Goal: Transaction & Acquisition: Download file/media

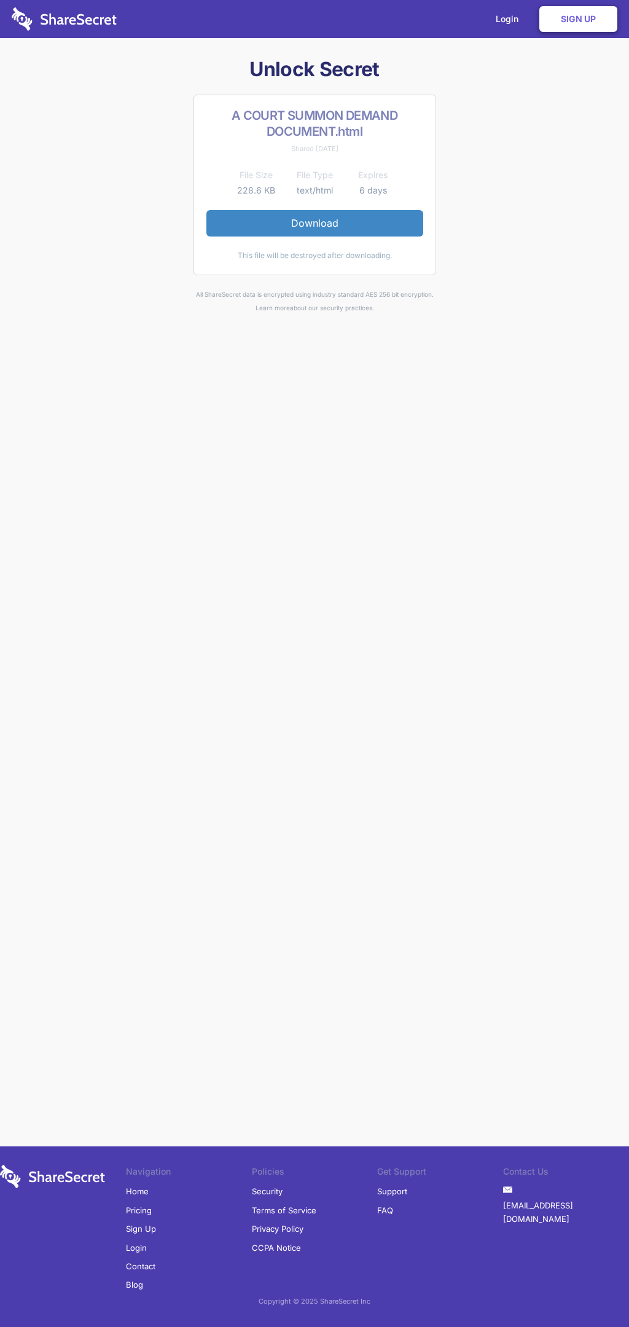
click at [315, 223] on link "Download" at bounding box center [314, 223] width 217 height 26
